Goal: Task Accomplishment & Management: Manage account settings

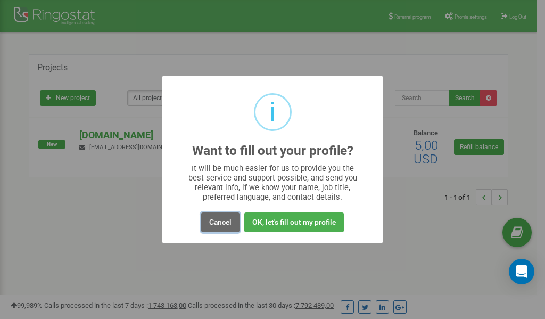
click at [213, 223] on button "Cancel" at bounding box center [220, 222] width 38 height 20
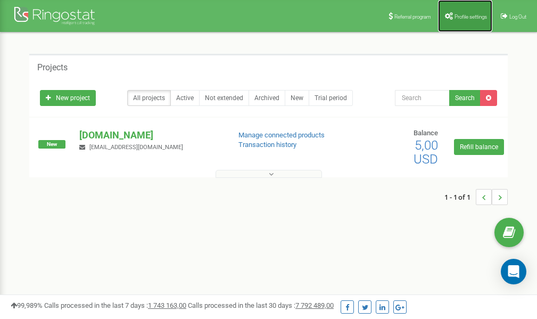
click at [465, 9] on link "Profile settings" at bounding box center [465, 16] width 54 height 32
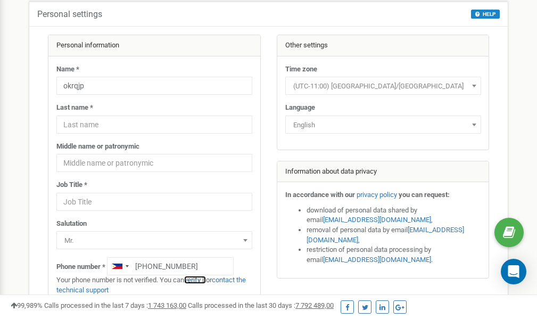
click at [201, 281] on link "verify it" at bounding box center [195, 280] width 22 height 8
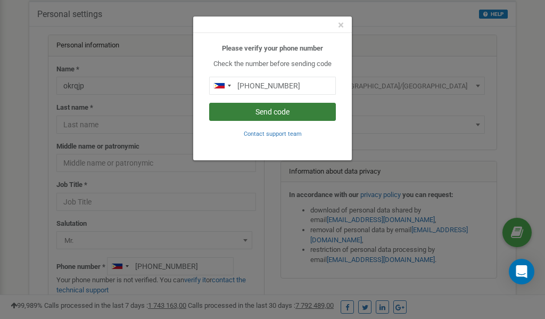
click at [261, 111] on button "Send code" at bounding box center [272, 112] width 127 height 18
